Goal: Communication & Community: Answer question/provide support

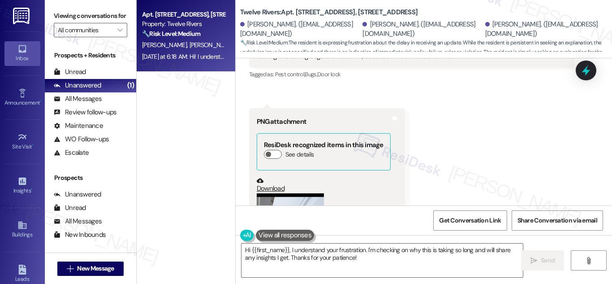
scroll to position [1843, 0]
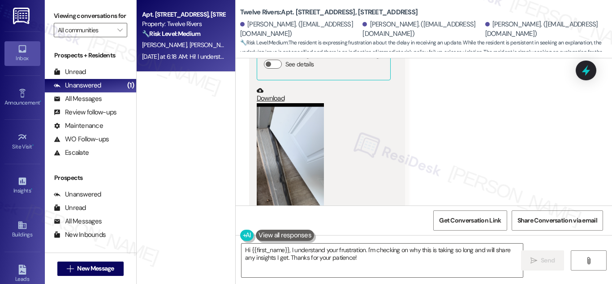
click at [163, 31] on strong "🔧 Risk Level: Medium" at bounding box center [171, 34] width 58 height 8
click at [94, 90] on div "Unanswered" at bounding box center [78, 85] width 48 height 9
click at [179, 36] on strong "🔧 Risk Level: Medium" at bounding box center [171, 34] width 58 height 8
click at [86, 78] on div "Unread (0)" at bounding box center [90, 71] width 91 height 13
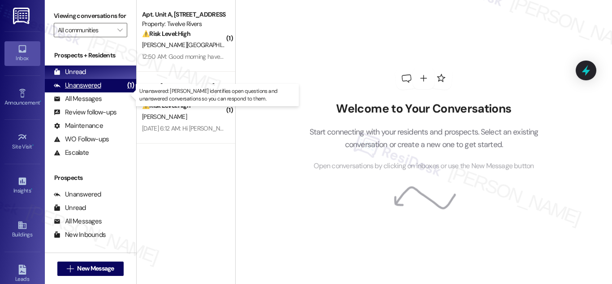
click at [87, 90] on div "Unanswered" at bounding box center [78, 85] width 48 height 9
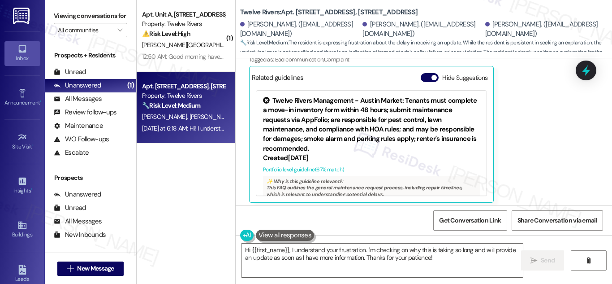
scroll to position [9687, 0]
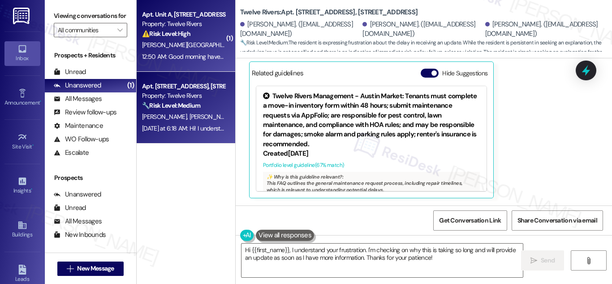
click at [178, 35] on strong "⚠️ Risk Level: High" at bounding box center [166, 34] width 48 height 8
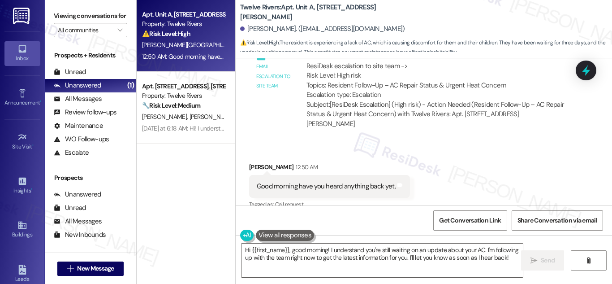
scroll to position [2635, 0]
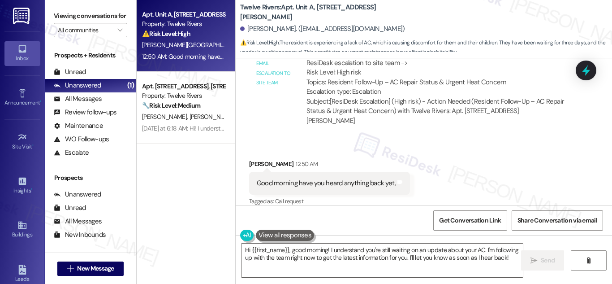
click at [254, 159] on div "[PERSON_NAME] 12:50 AM" at bounding box center [329, 165] width 161 height 13
drag, startPoint x: 254, startPoint y: 154, endPoint x: 308, endPoint y: 154, distance: 53.4
click at [308, 159] on div "[PERSON_NAME] 12:50 AM" at bounding box center [329, 165] width 161 height 13
copy div "[PERSON_NAME] 12:50 AM"
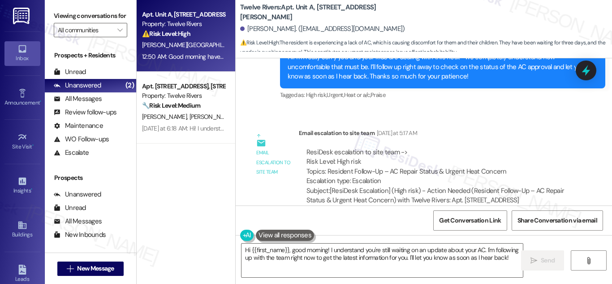
scroll to position [2545, 0]
click at [488, 258] on textarea "Hi {{first_name}}, good morning! I understand you're still waiting on an update…" at bounding box center [383, 260] width 282 height 34
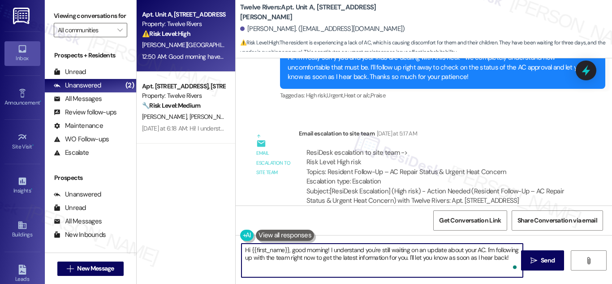
click at [512, 257] on textarea "Hi {{first_name}}, good morning! I understand you're still waiting on an update…" at bounding box center [383, 260] width 282 height 34
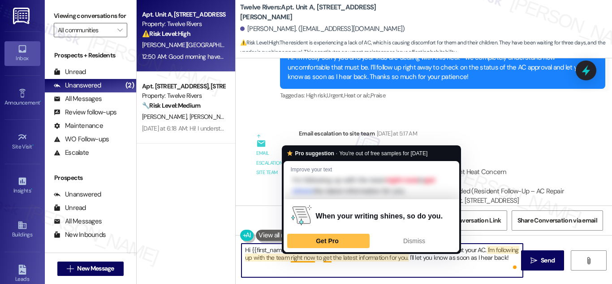
click at [306, 260] on textarea "Hi {{first_name}}, good morning! I understand you're still waiting on an update…" at bounding box center [383, 260] width 282 height 34
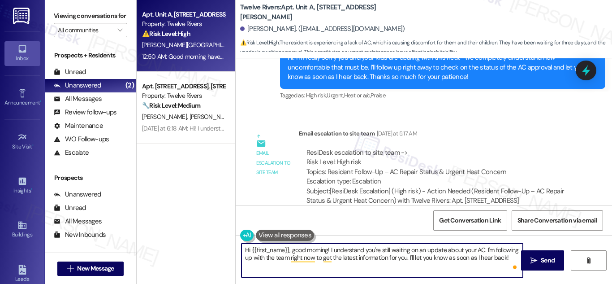
click at [360, 264] on textarea "Hi {{first_name}}, good morning! I understand you're still waiting on an update…" at bounding box center [383, 260] width 282 height 34
drag, startPoint x: 485, startPoint y: 250, endPoint x: 519, endPoint y: 253, distance: 33.8
click at [519, 253] on textarea "Hi {{first_name}}, good morning! I understand you're still waiting on an update…" at bounding box center [383, 260] width 282 height 34
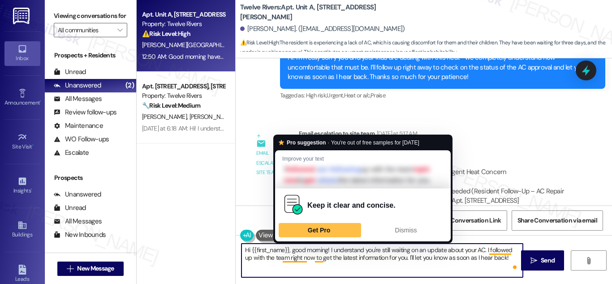
click at [298, 260] on textarea "Hi {{first_name}}, good morning! I understand you're still waiting on an update…" at bounding box center [383, 260] width 282 height 34
click at [288, 258] on textarea "Hi {{first_name}}, good morning! I understand you're still waiting on an update…" at bounding box center [383, 260] width 282 height 34
drag, startPoint x: 288, startPoint y: 258, endPoint x: 298, endPoint y: 258, distance: 9.4
click at [298, 258] on textarea "Hi {{first_name}}, good morning! I understand you're still waiting on an update…" at bounding box center [383, 260] width 282 height 34
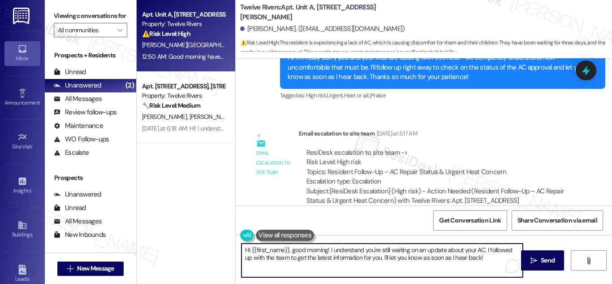
click at [304, 260] on textarea "Hi {{first_name}}, good morning! I understand you're still waiting on an update…" at bounding box center [383, 260] width 282 height 34
click at [410, 260] on textarea "Hi {{first_name}}, good morning! I understand you're still waiting on an update…" at bounding box center [383, 260] width 282 height 34
click at [484, 260] on textarea "Hi {{first_name}}, good morning! I understand you're still waiting on an update…" at bounding box center [383, 260] width 282 height 34
type textarea "Hi {{first_name}}, good morning! I understand you're still waiting on an update…"
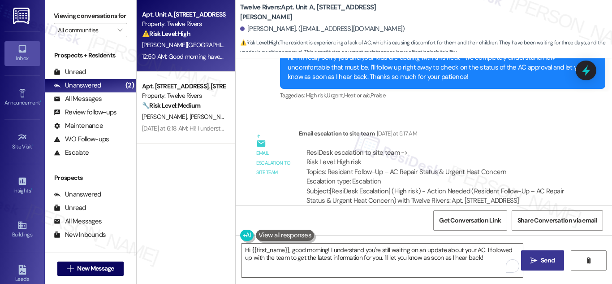
click at [545, 255] on button " Send" at bounding box center [542, 260] width 43 height 20
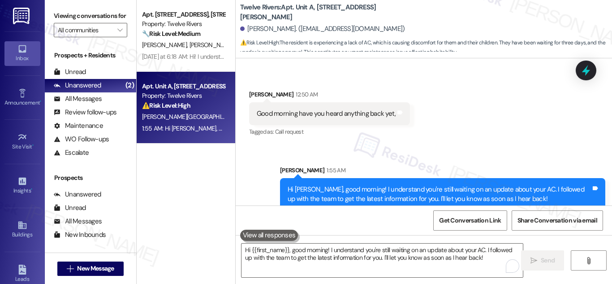
scroll to position [2707, 0]
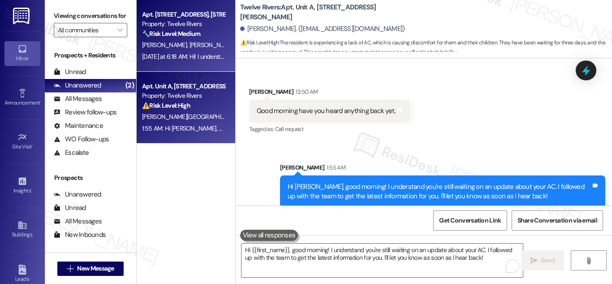
click at [186, 34] on strong "🔧 Risk Level: Medium" at bounding box center [171, 34] width 58 height 8
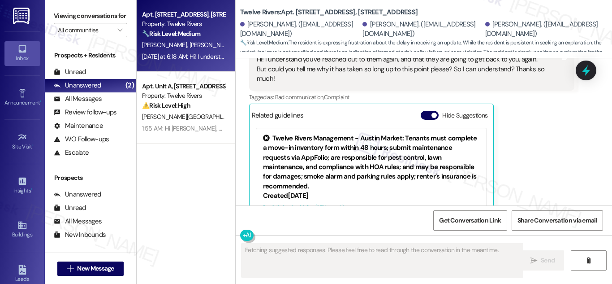
scroll to position [9600, 0]
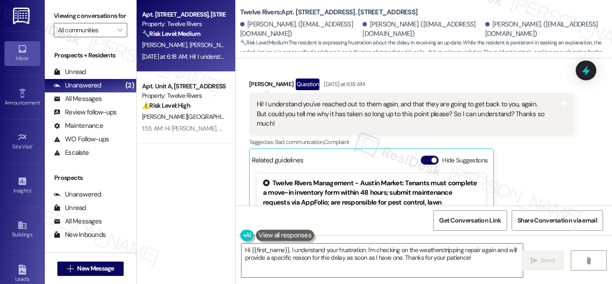
click at [430, 117] on div "Hi! I understand you've reached out to them again, and that they are going to g…" at bounding box center [409, 114] width 304 height 29
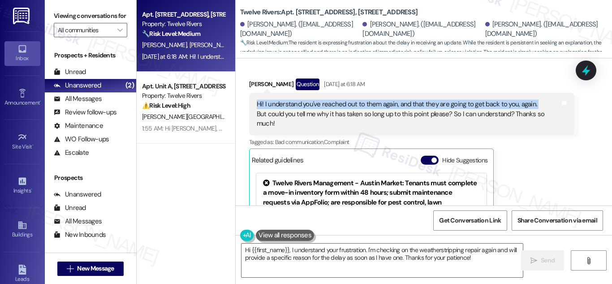
click at [430, 117] on div "Hi! I understand you've reached out to them again, and that they are going to g…" at bounding box center [409, 114] width 304 height 29
click at [430, 118] on div "Hi! I understand you've reached out to them again, and that they are going to g…" at bounding box center [409, 114] width 304 height 29
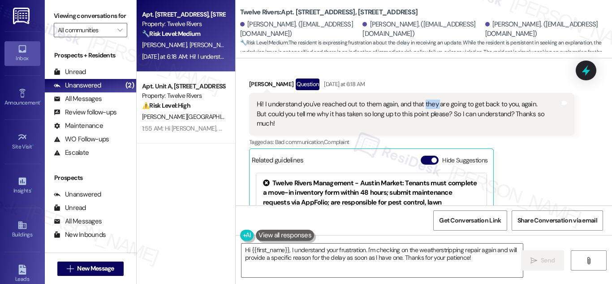
click at [430, 118] on div "Hi! I understand you've reached out to them again, and that they are going to g…" at bounding box center [409, 114] width 304 height 29
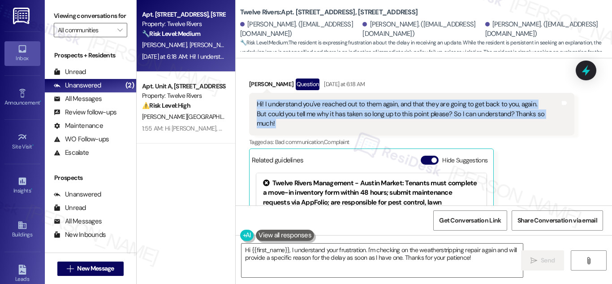
drag, startPoint x: 430, startPoint y: 118, endPoint x: 435, endPoint y: 130, distance: 12.9
click at [435, 130] on div "Hi! I understand you've reached out to them again, and that they are going to g…" at bounding box center [411, 114] width 325 height 42
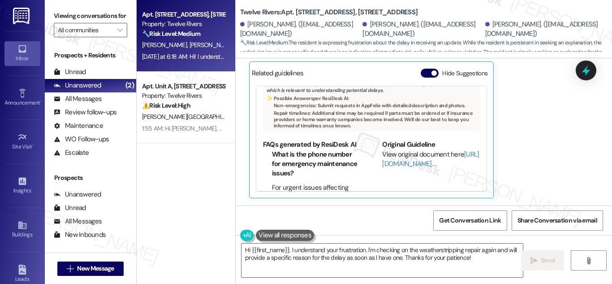
scroll to position [115, 0]
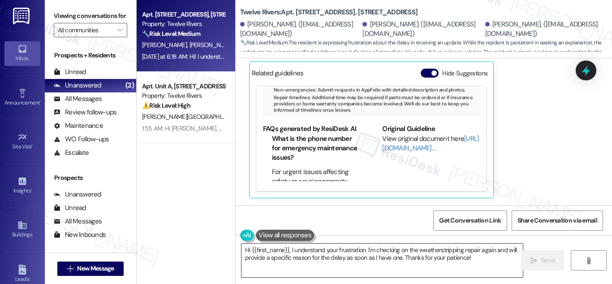
click at [479, 259] on textarea "Hi {{first_name}}, I understand your frustration. I'm checking on the weatherst…" at bounding box center [383, 260] width 282 height 34
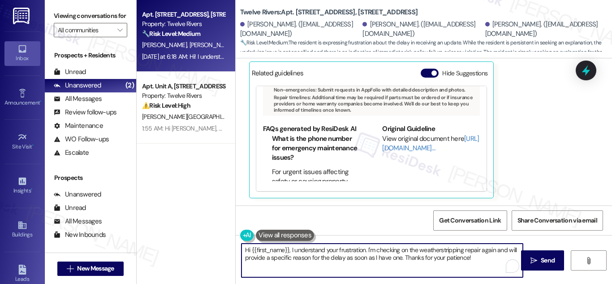
click at [375, 253] on textarea "Hi {{first_name}}, I understand your frustration. I'm checking on the weatherst…" at bounding box center [383, 260] width 282 height 34
click at [376, 253] on textarea "Hi {{first_name}}, I understand your frustration. I'm checking on the weatherst…" at bounding box center [383, 260] width 282 height 34
paste textarea "! I totally understand where you’re coming from, and I really appreciate you as…"
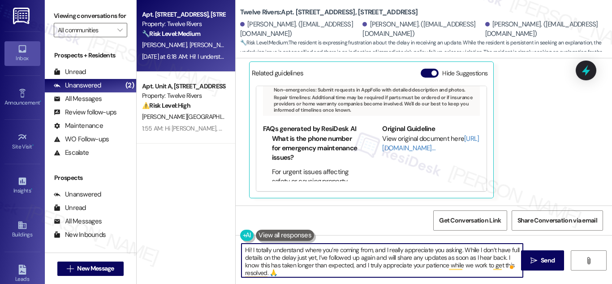
scroll to position [2, 0]
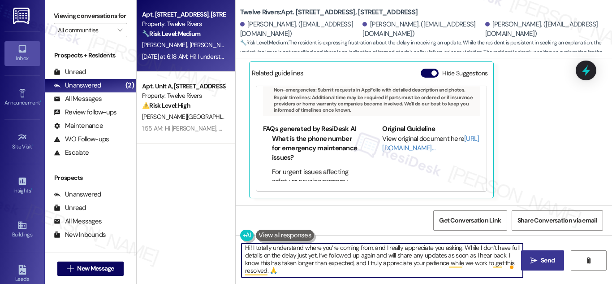
type textarea "Hi! I totally understand where you’re coming from, and I really appreciate you …"
click at [549, 260] on span "Send" at bounding box center [548, 260] width 14 height 9
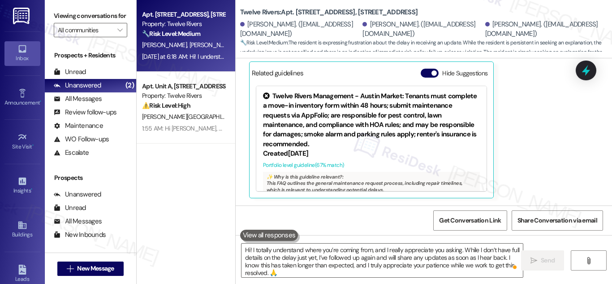
scroll to position [9687, 0]
